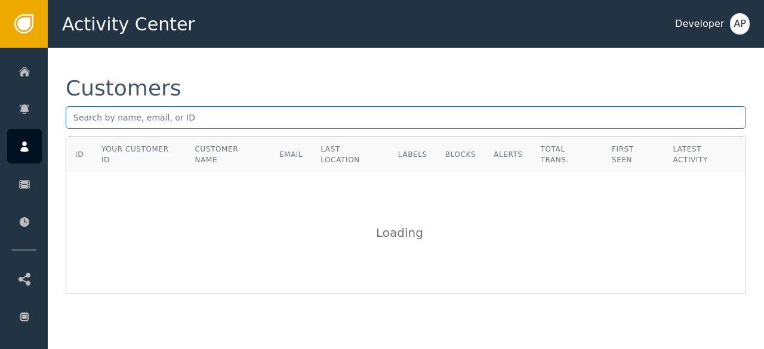
click at [71, 122] on input "text" at bounding box center [406, 117] width 681 height 23
paste input "[EMAIL_ADDRESS][DOMAIN_NAME]"
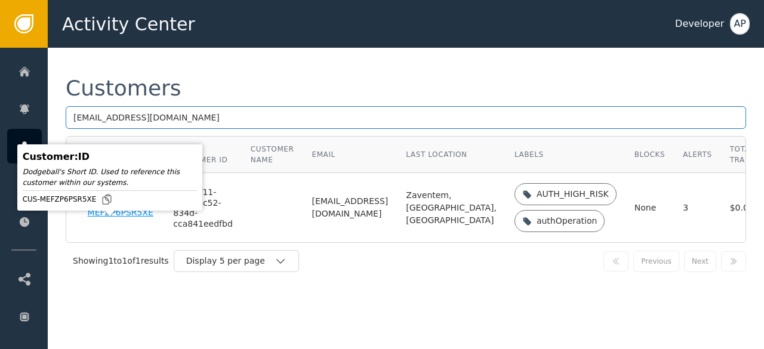
type input "[EMAIL_ADDRESS][DOMAIN_NAME]"
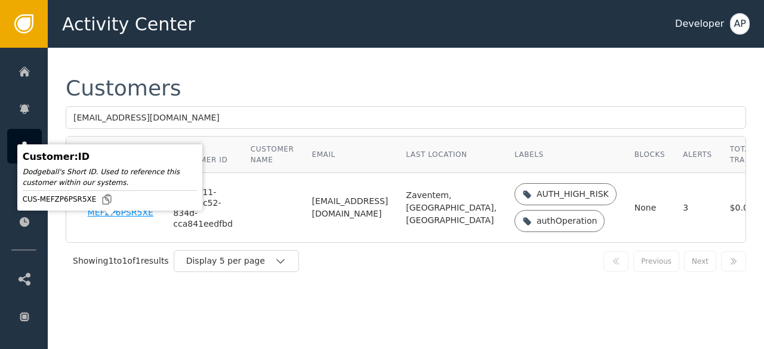
click at [96, 218] on div "CUS-MEFZP6PSR5XE" at bounding box center [122, 208] width 68 height 21
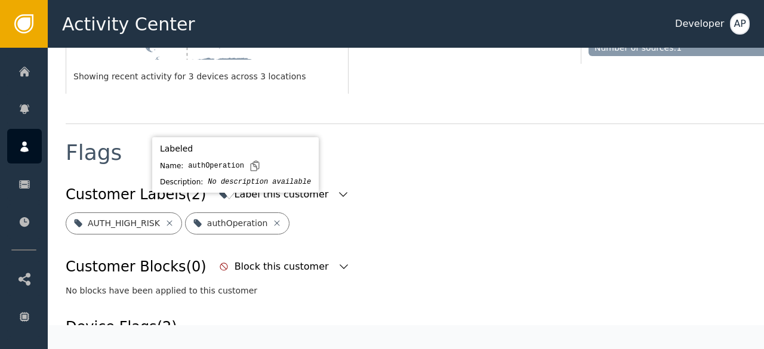
scroll to position [383, 0]
click at [272, 218] on icon at bounding box center [277, 223] width 10 height 10
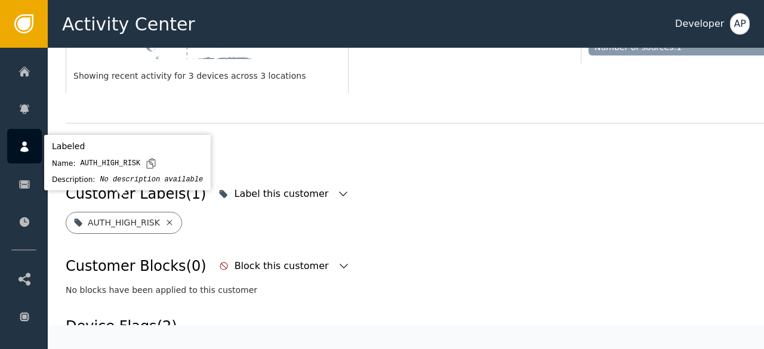
click at [165, 218] on icon at bounding box center [170, 223] width 10 height 10
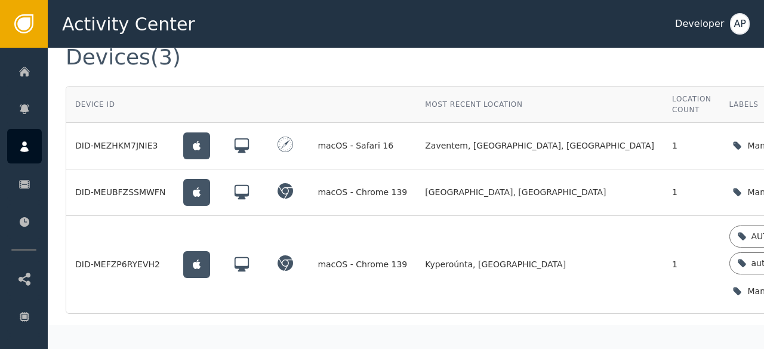
scroll to position [992, 0]
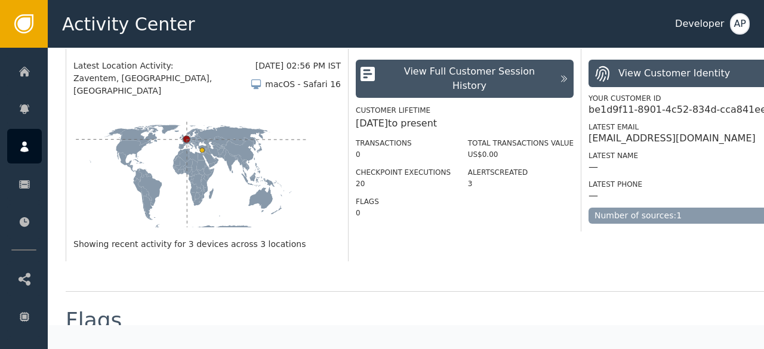
scroll to position [0, 0]
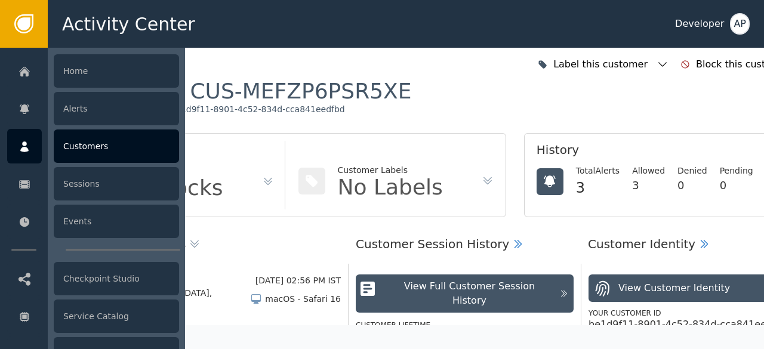
click at [80, 147] on div "Customers" at bounding box center [116, 146] width 125 height 33
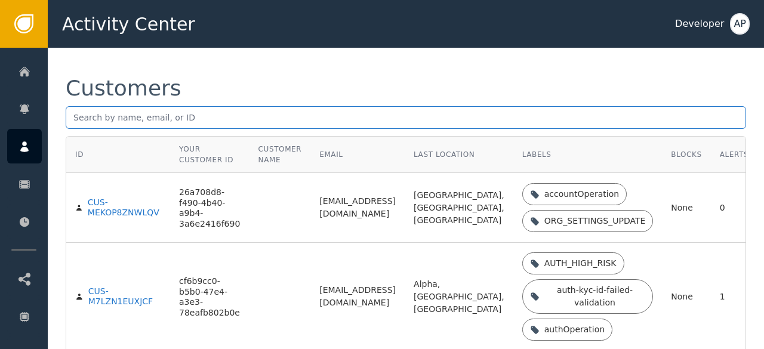
click at [72, 116] on input "text" at bounding box center [406, 117] width 681 height 23
paste input "[EMAIL_ADDRESS][DOMAIN_NAME]"
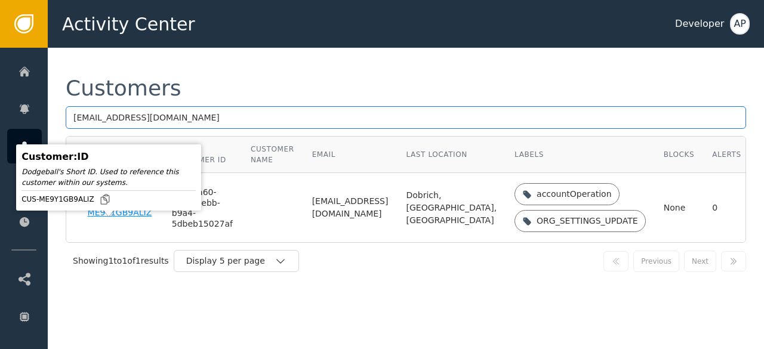
type input "[EMAIL_ADDRESS][DOMAIN_NAME]"
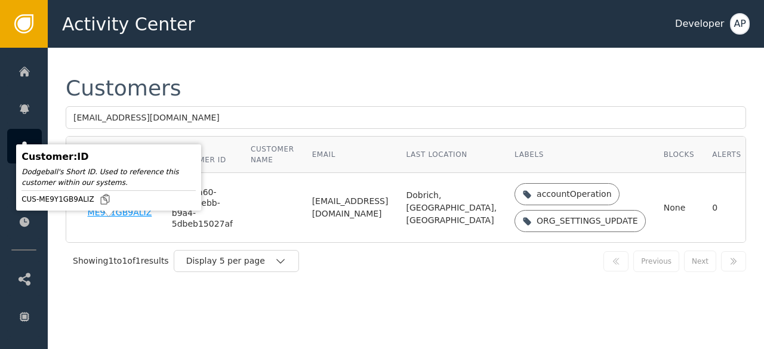
click at [100, 218] on div "CUS-ME9Y1GB9ALIZ" at bounding box center [121, 208] width 66 height 21
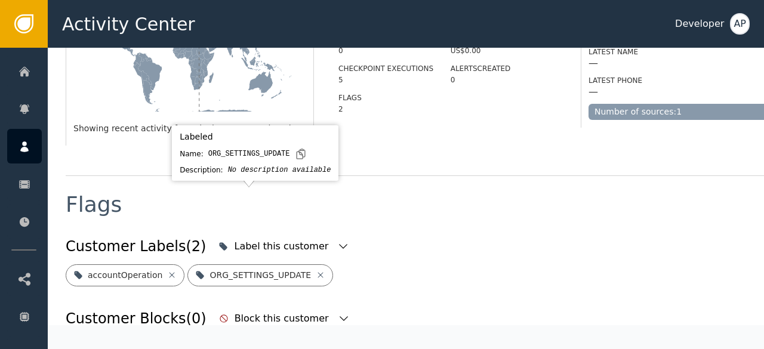
scroll to position [421, 0]
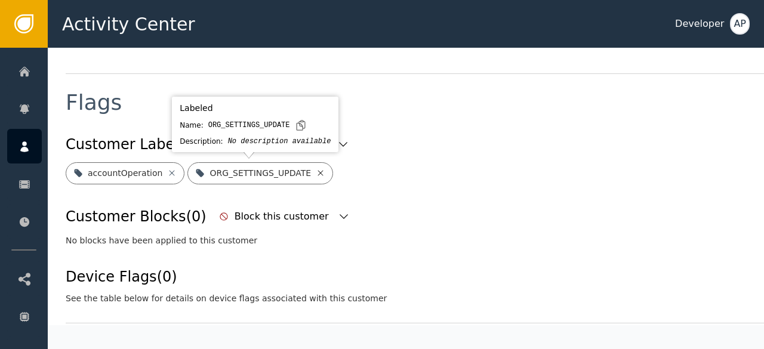
click at [318, 174] on icon at bounding box center [320, 172] width 5 height 5
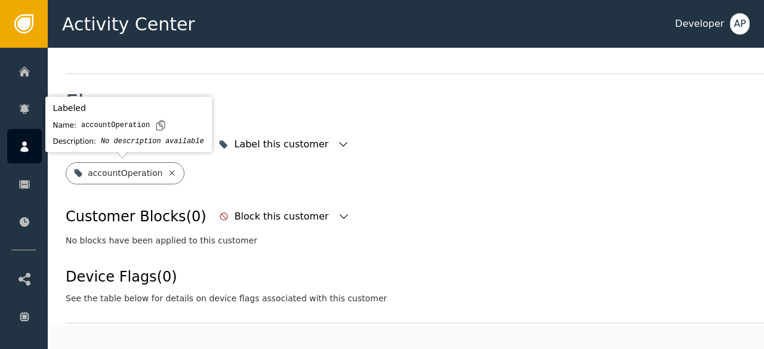
click at [170, 171] on icon at bounding box center [172, 172] width 5 height 5
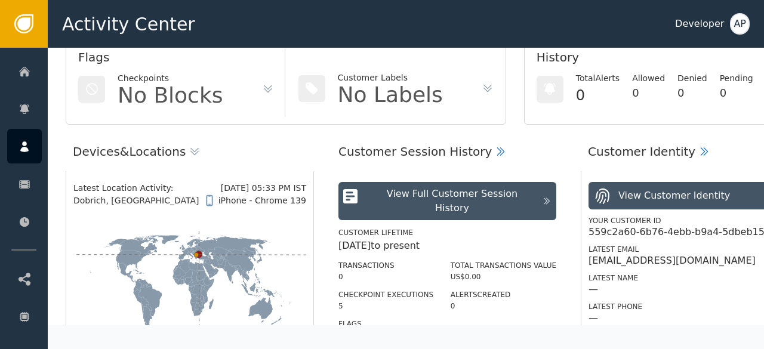
scroll to position [0, 0]
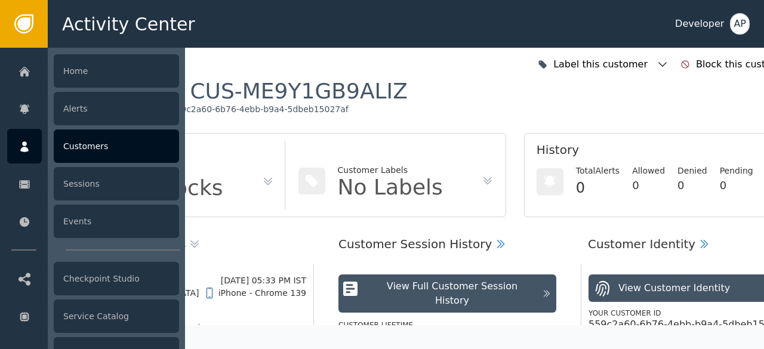
click at [70, 142] on div "Customers" at bounding box center [116, 146] width 125 height 33
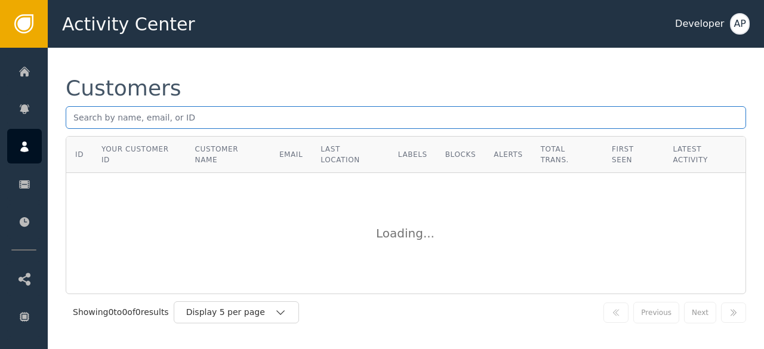
click at [75, 119] on input "text" at bounding box center [406, 117] width 681 height 23
paste input "[PERSON_NAME][EMAIL_ADDRESS][DOMAIN_NAME]"
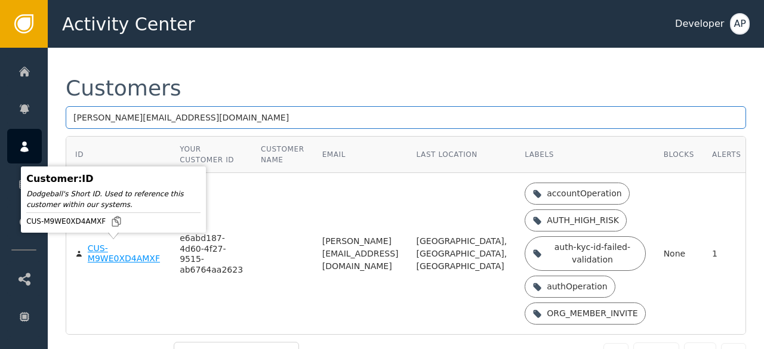
type input "[PERSON_NAME][EMAIL_ADDRESS][DOMAIN_NAME]"
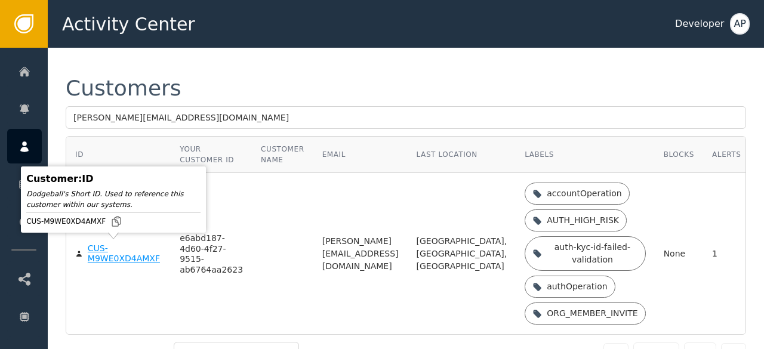
click at [101, 256] on div "CUS-M9WE0XD4AMXF" at bounding box center [125, 254] width 74 height 21
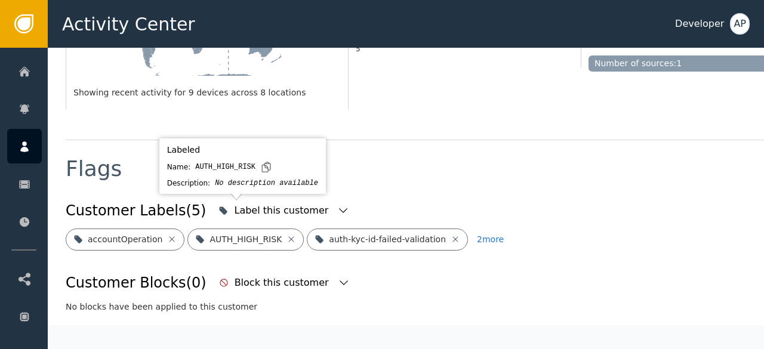
scroll to position [380, 0]
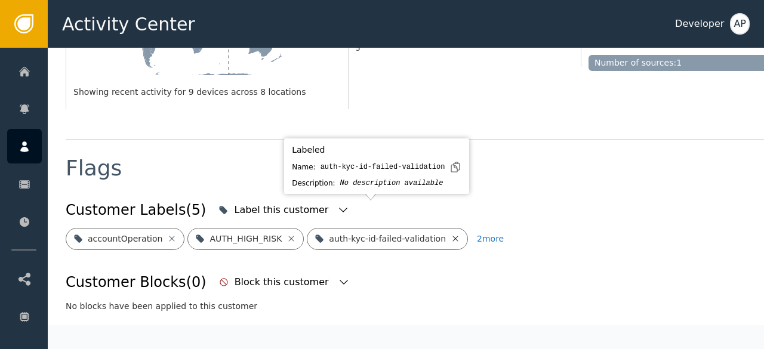
click at [451, 234] on icon at bounding box center [456, 239] width 10 height 10
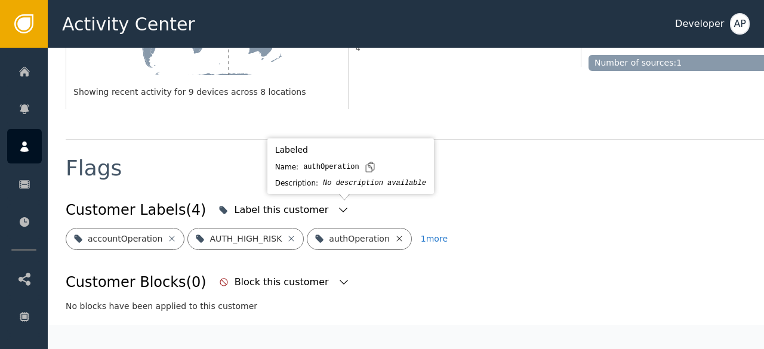
click at [395, 234] on icon at bounding box center [400, 239] width 10 height 10
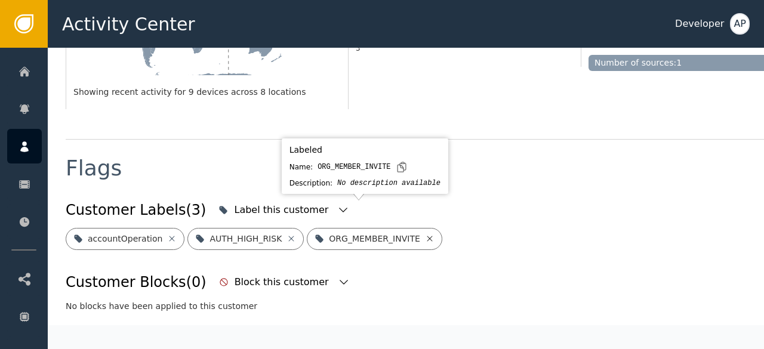
click at [425, 234] on icon at bounding box center [430, 239] width 10 height 10
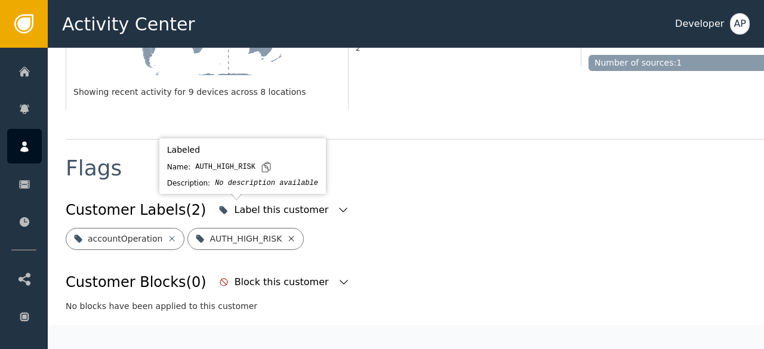
click at [289, 236] on icon at bounding box center [291, 238] width 5 height 5
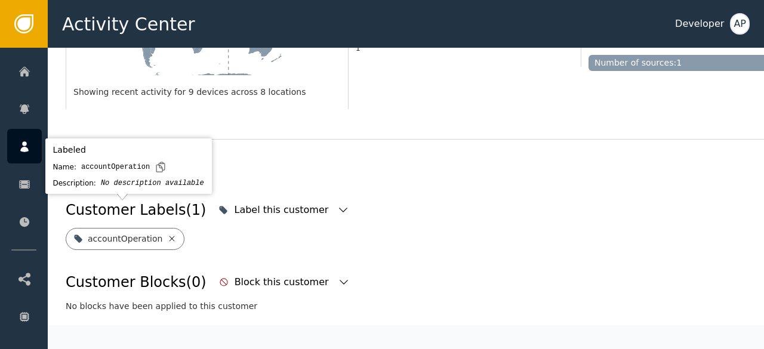
click at [170, 236] on icon at bounding box center [172, 238] width 5 height 5
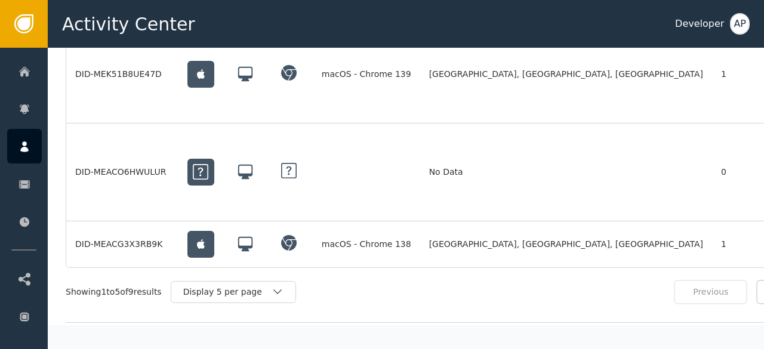
scroll to position [1115, 0]
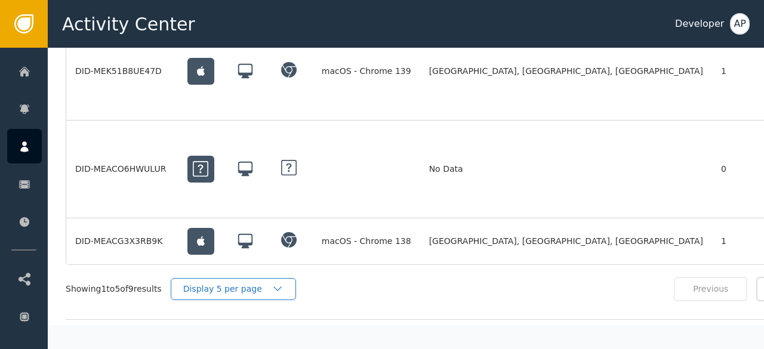
click at [279, 283] on icon "button" at bounding box center [278, 289] width 12 height 12
click at [247, 310] on div "Display 10 per page" at bounding box center [237, 316] width 96 height 13
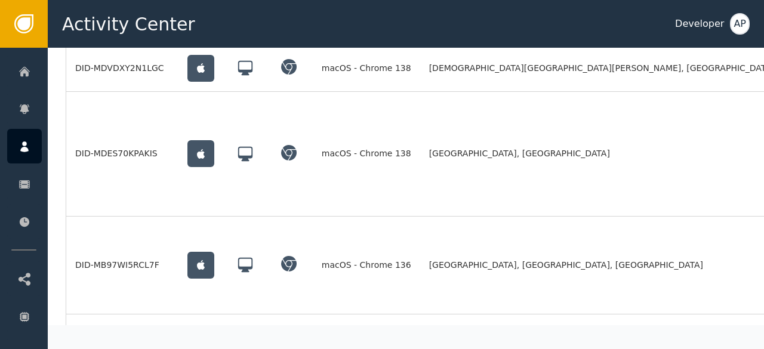
scroll to position [1467, 0]
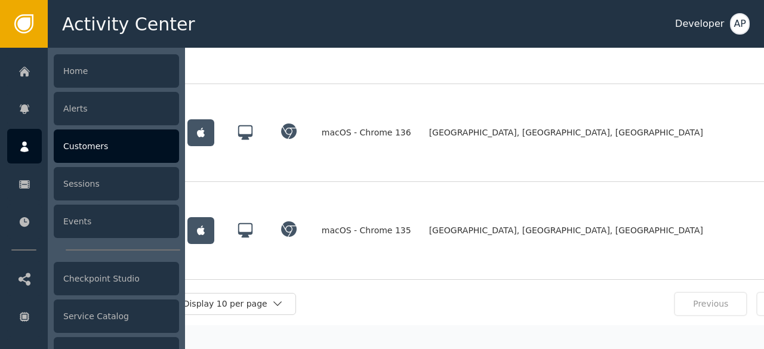
click at [64, 147] on div "Customers" at bounding box center [116, 146] width 125 height 33
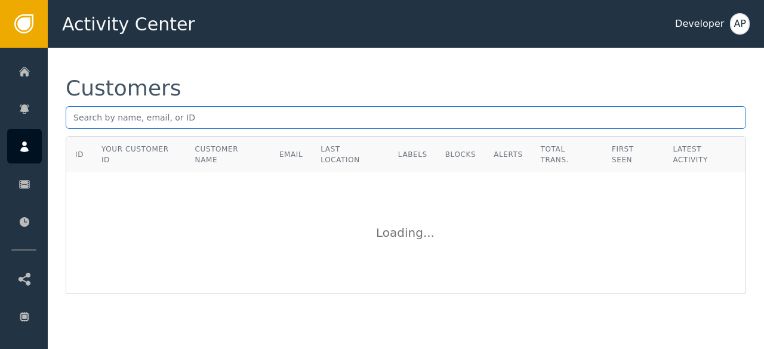
click at [72, 115] on input "text" at bounding box center [406, 117] width 681 height 23
paste input "[EMAIL_ADDRESS][DOMAIN_NAME]."
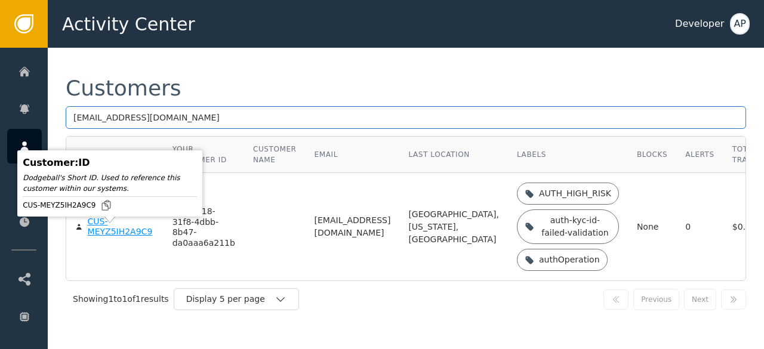
type input "[EMAIL_ADDRESS][DOMAIN_NAME]"
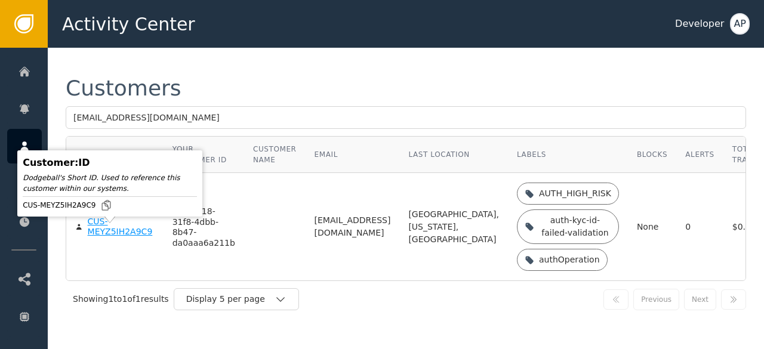
click at [100, 235] on div "CUS-MEYZ5IH2A9C9" at bounding box center [121, 227] width 67 height 21
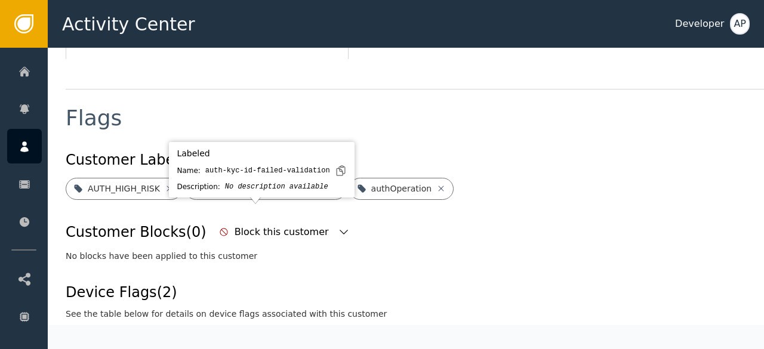
scroll to position [418, 0]
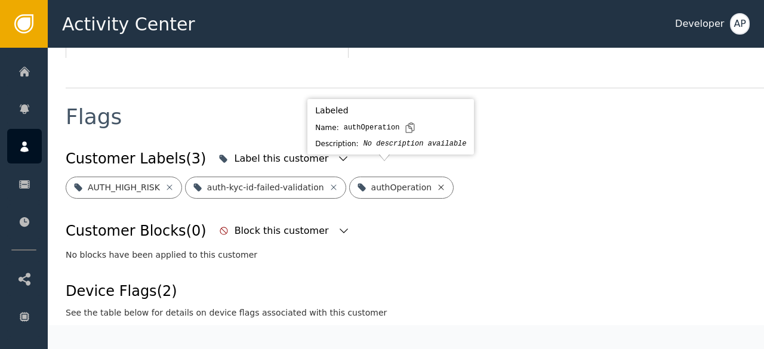
click at [439, 184] on icon at bounding box center [441, 186] width 5 height 5
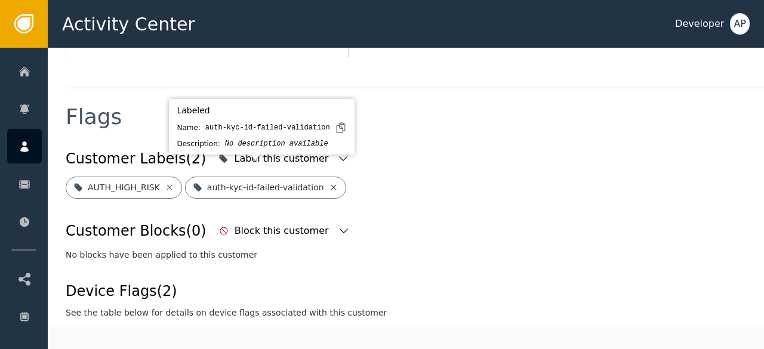
click at [329, 183] on icon at bounding box center [334, 188] width 10 height 10
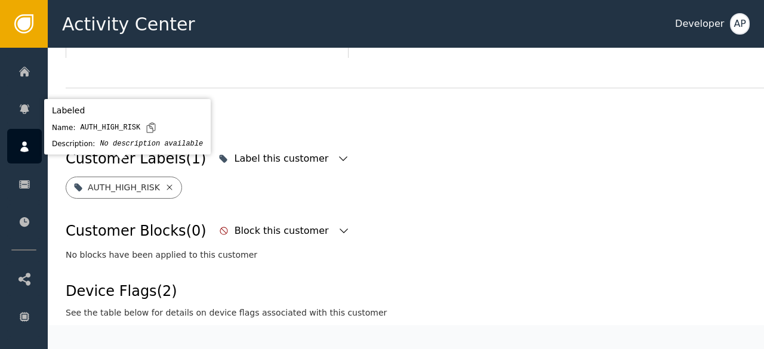
click at [165, 183] on icon at bounding box center [170, 188] width 10 height 10
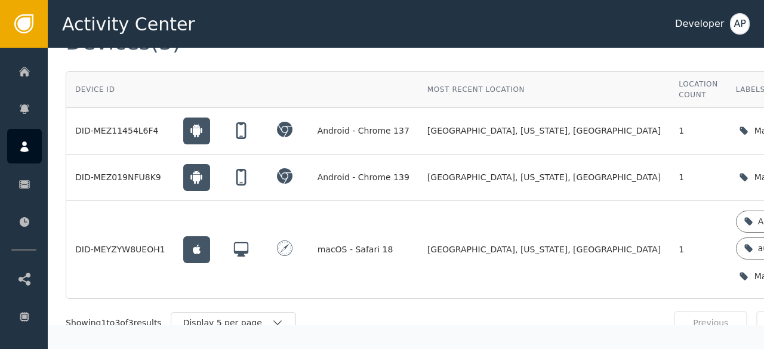
scroll to position [955, 0]
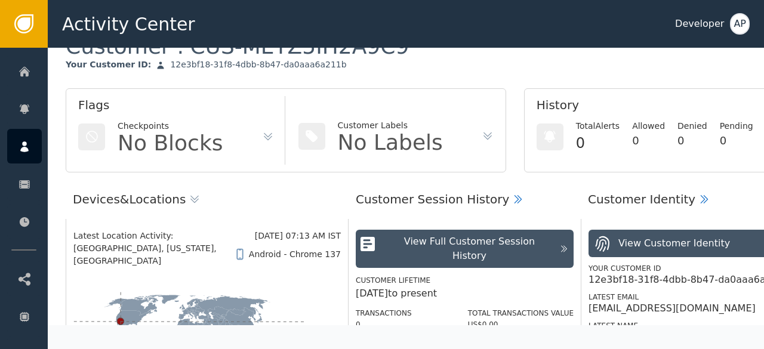
scroll to position [0, 0]
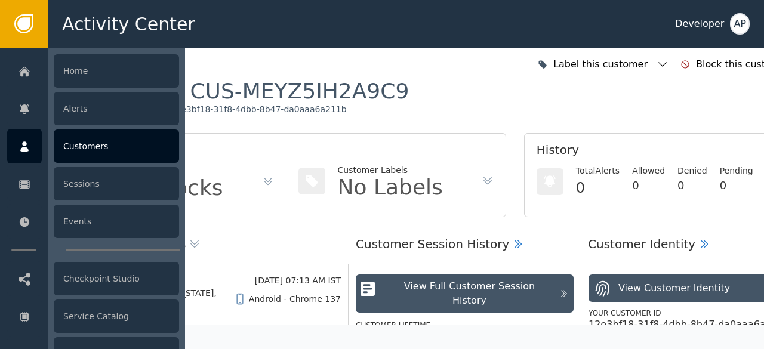
click at [70, 144] on div "Customers" at bounding box center [116, 146] width 125 height 33
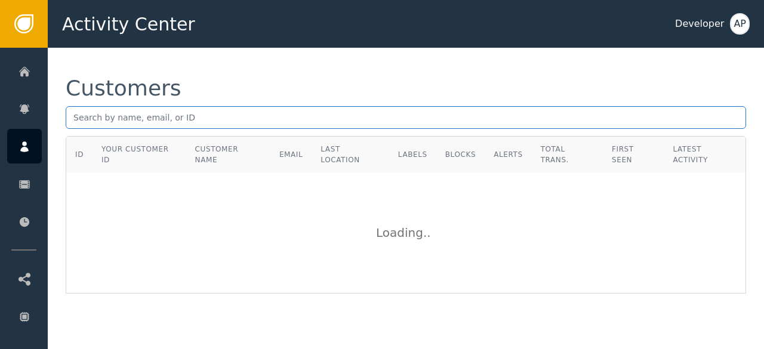
click at [71, 120] on input "text" at bounding box center [406, 117] width 681 height 23
paste input "[PERSON_NAME][EMAIL_ADDRESS][DOMAIN_NAME]"
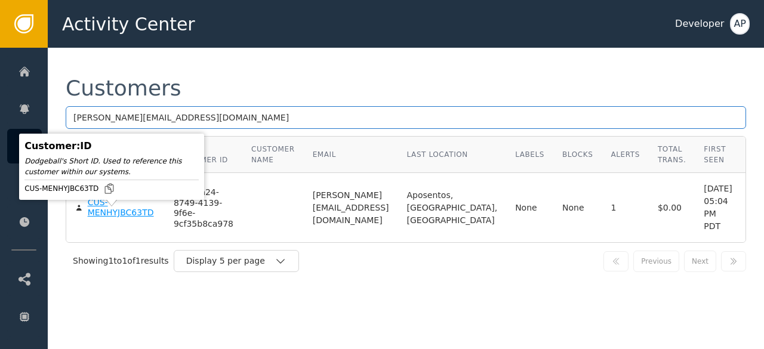
type input "[PERSON_NAME][EMAIL_ADDRESS][DOMAIN_NAME]"
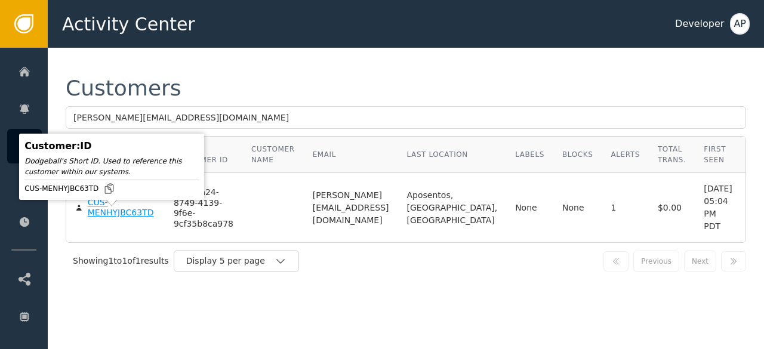
click at [100, 217] on div "CUS-MENHYJBC63TD" at bounding box center [122, 208] width 68 height 21
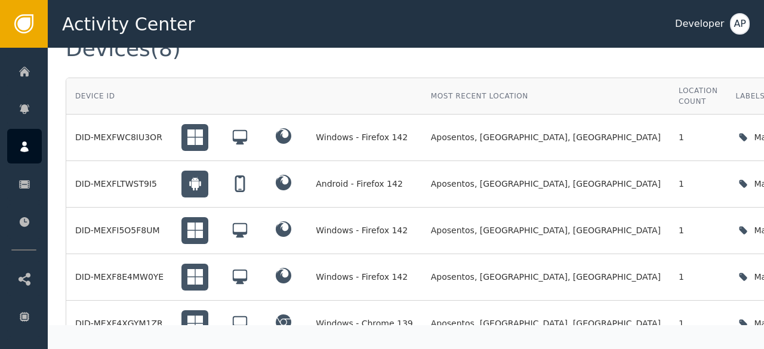
scroll to position [1032, 0]
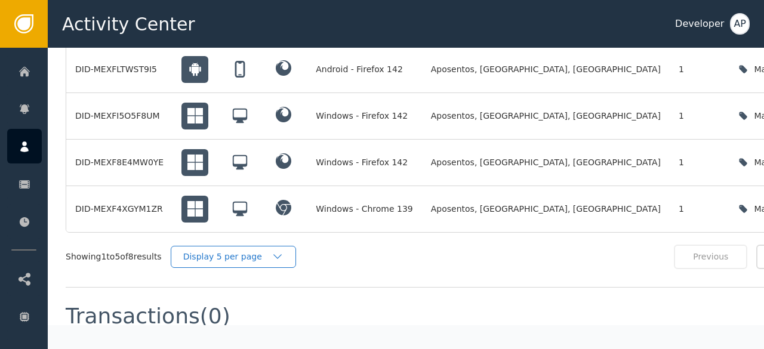
click at [260, 248] on div "Display 5 per page" at bounding box center [233, 257] width 125 height 22
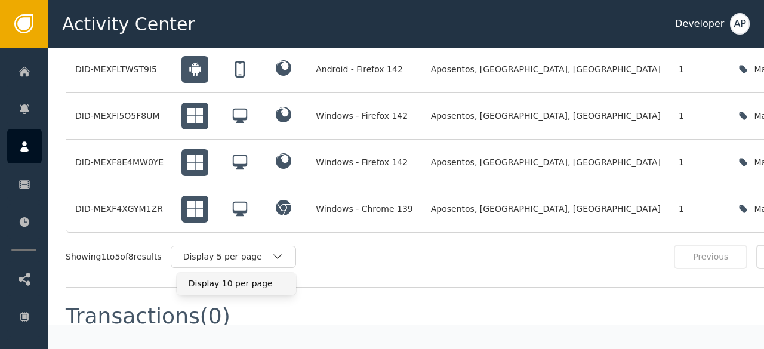
click at [236, 278] on div "Display 10 per page" at bounding box center [237, 284] width 96 height 13
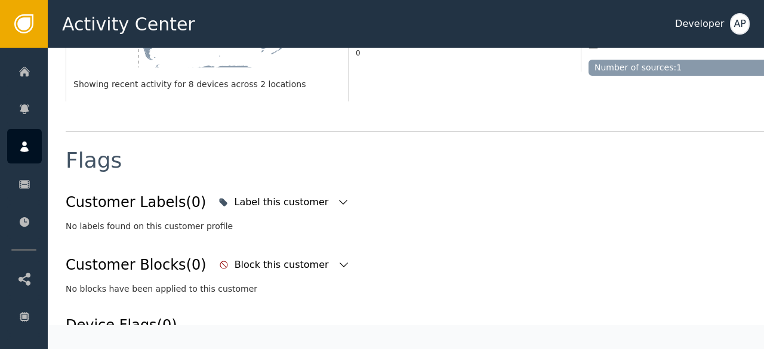
scroll to position [0, 0]
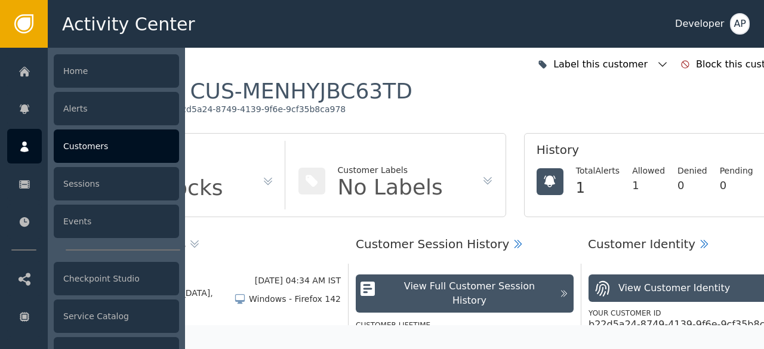
click at [73, 146] on div "Customers" at bounding box center [116, 146] width 125 height 33
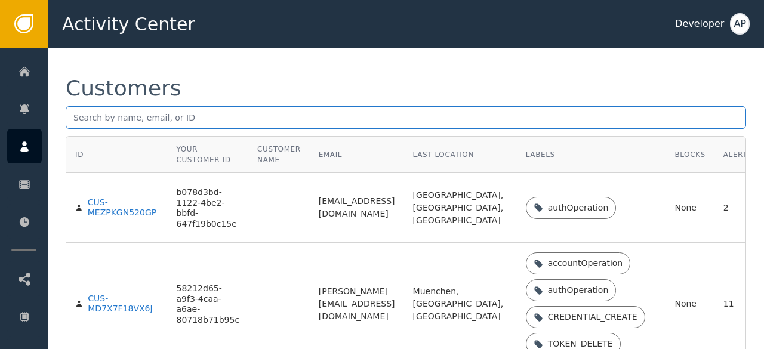
click at [74, 119] on input "text" at bounding box center [406, 117] width 681 height 23
paste input "[EMAIL_ADDRESS][DOMAIN_NAME]"
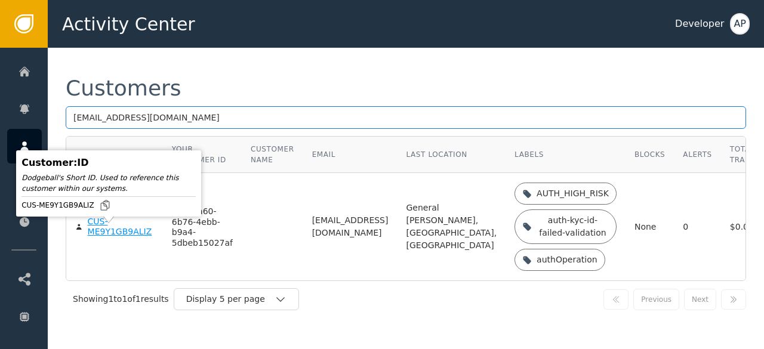
type input "[EMAIL_ADDRESS][DOMAIN_NAME]"
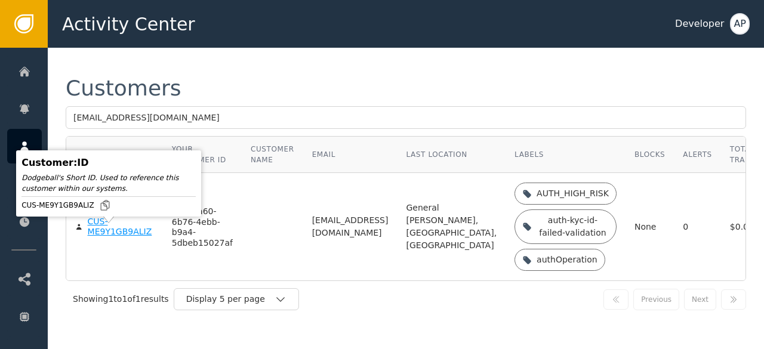
click at [97, 236] on div "CUS-ME9Y1GB9ALIZ" at bounding box center [121, 227] width 66 height 21
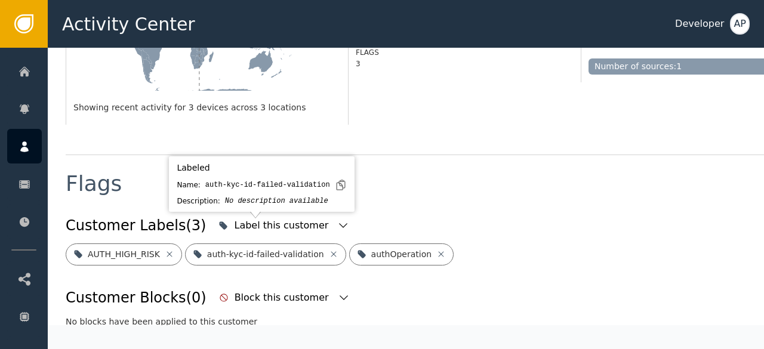
scroll to position [365, 0]
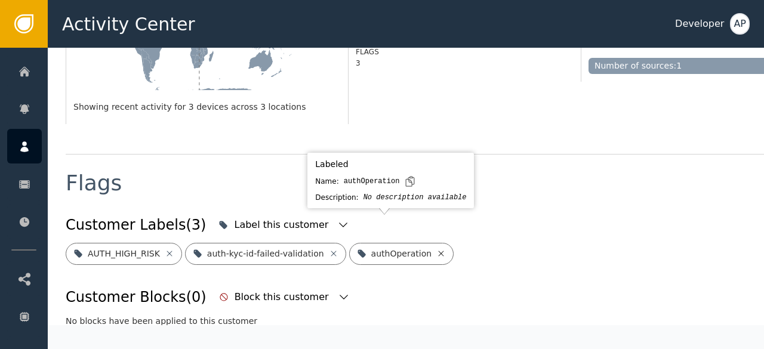
click at [436, 249] on icon at bounding box center [441, 254] width 10 height 10
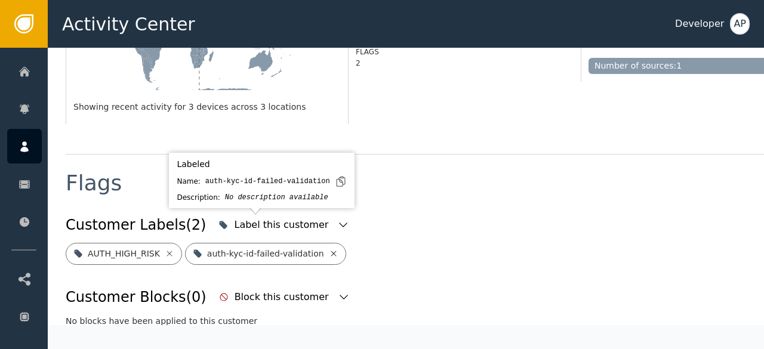
click at [331, 251] on icon at bounding box center [333, 253] width 5 height 5
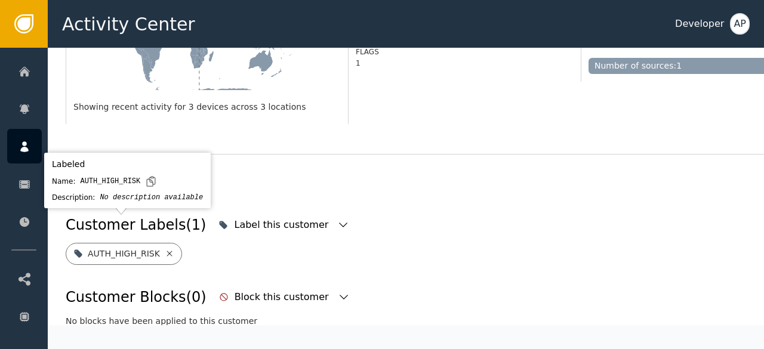
click at [165, 249] on icon at bounding box center [170, 254] width 10 height 10
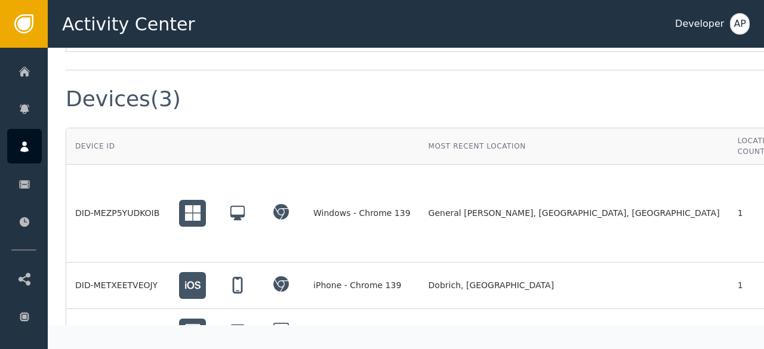
scroll to position [910, 0]
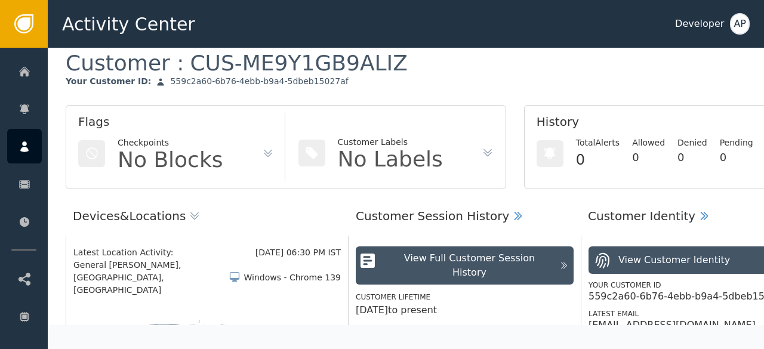
scroll to position [0, 0]
